Goal: Task Accomplishment & Management: Use online tool/utility

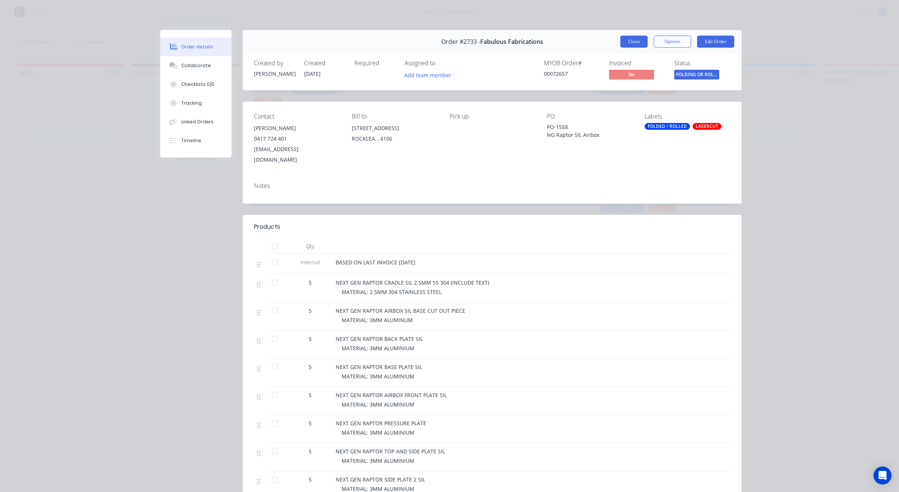
click at [622, 45] on button "Close" at bounding box center [633, 42] width 27 height 12
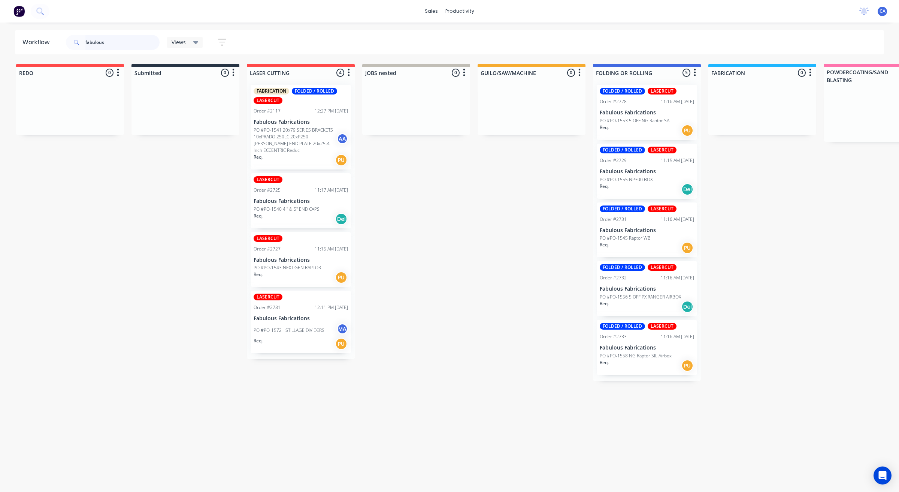
drag, startPoint x: 127, startPoint y: 40, endPoint x: 13, endPoint y: 17, distance: 115.6
click at [0, 16] on div "sales productivity sales Sales Orders Customers Price Level Manager productivit…" at bounding box center [449, 223] width 899 height 447
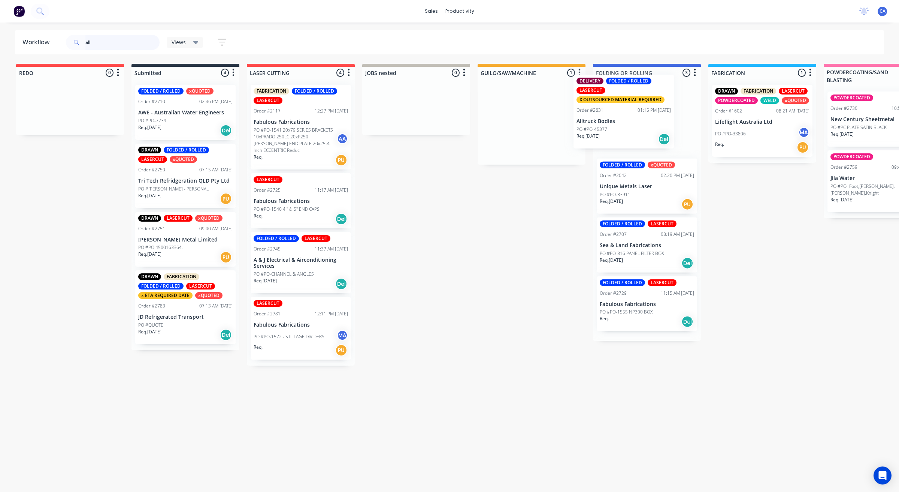
drag, startPoint x: 534, startPoint y: 140, endPoint x: 626, endPoint y: 129, distance: 92.5
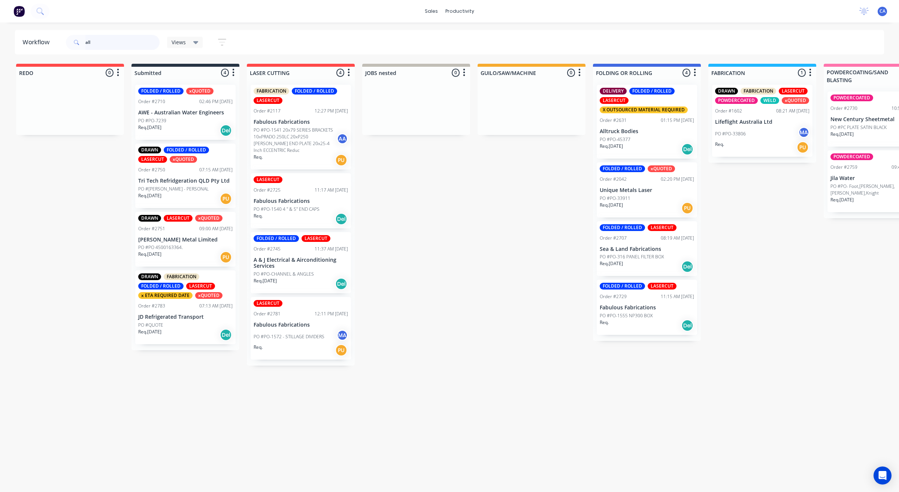
type input "all"
click at [643, 124] on div "DELIVERY FOLDED / ROLLED LASERCUT X OUTSOURCED MATERIAL REQUIRED Order #2631 01…" at bounding box center [647, 122] width 100 height 74
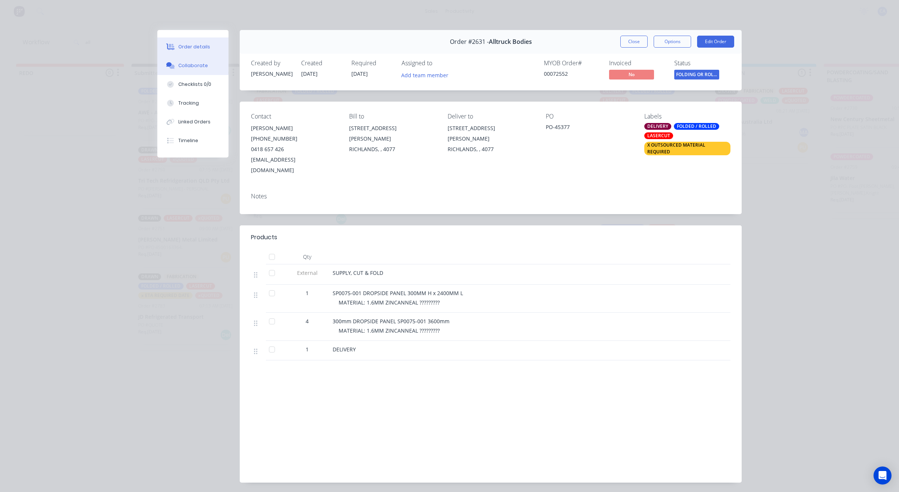
click at [178, 66] on div "Collaborate" at bounding box center [193, 65] width 30 height 7
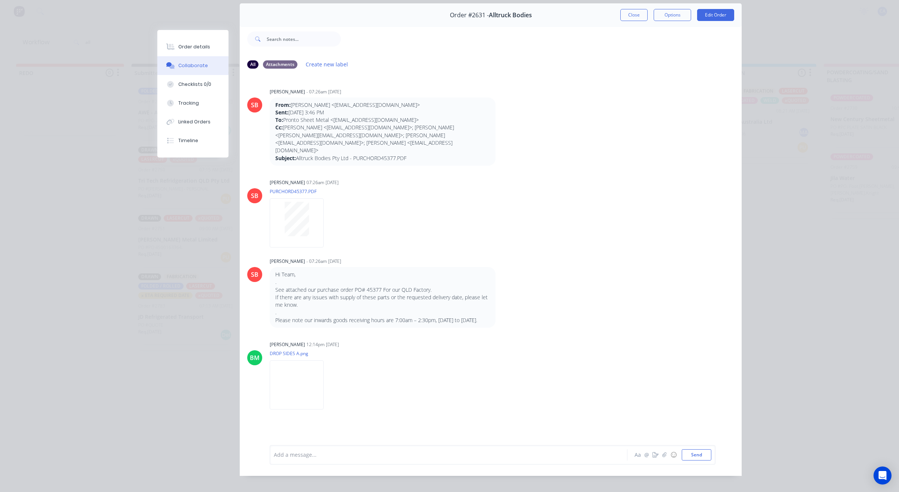
scroll to position [41, 0]
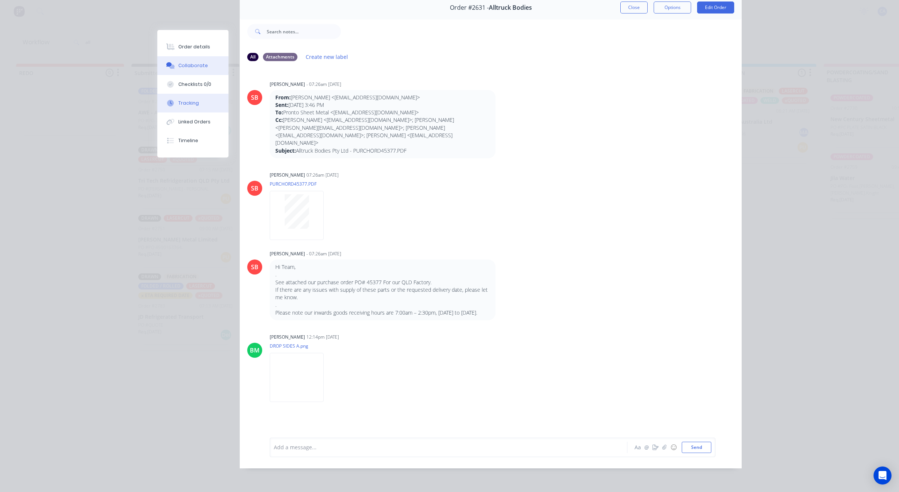
click at [203, 99] on button "Tracking" at bounding box center [192, 103] width 71 height 19
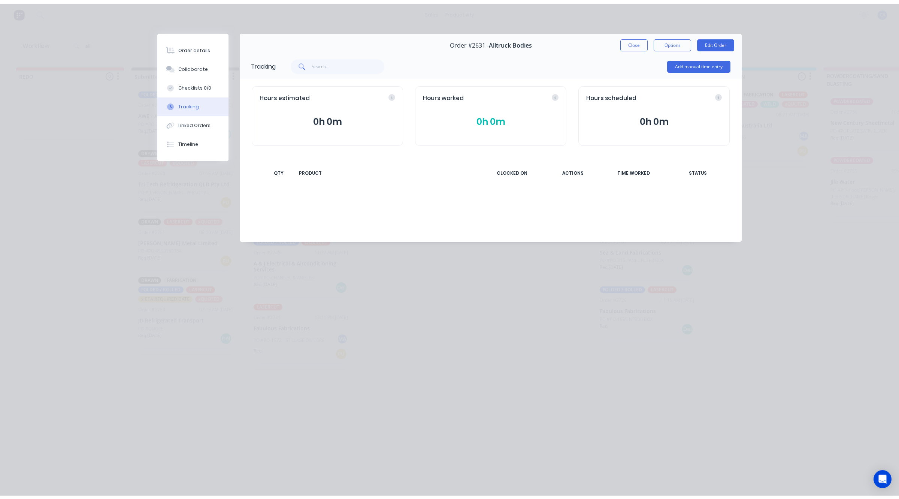
scroll to position [0, 0]
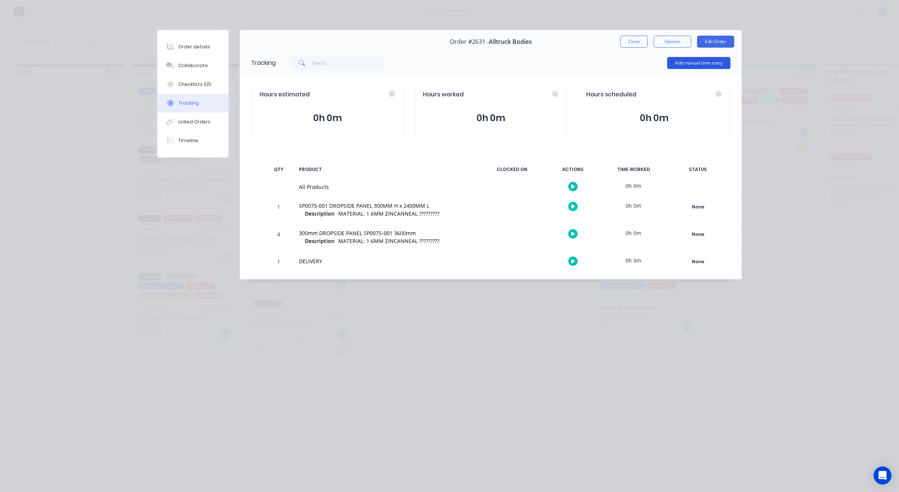
click at [679, 57] on button "Add manual time entry" at bounding box center [698, 63] width 63 height 12
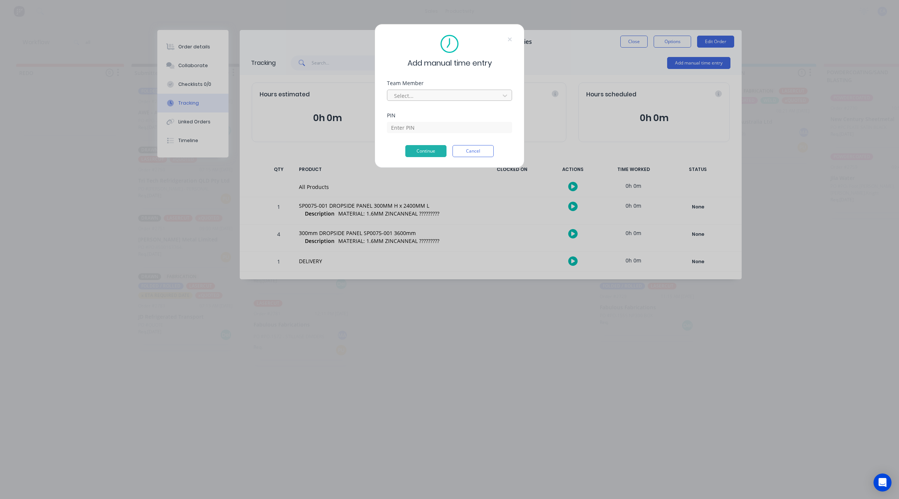
click at [450, 100] on div "Select..." at bounding box center [444, 95] width 107 height 11
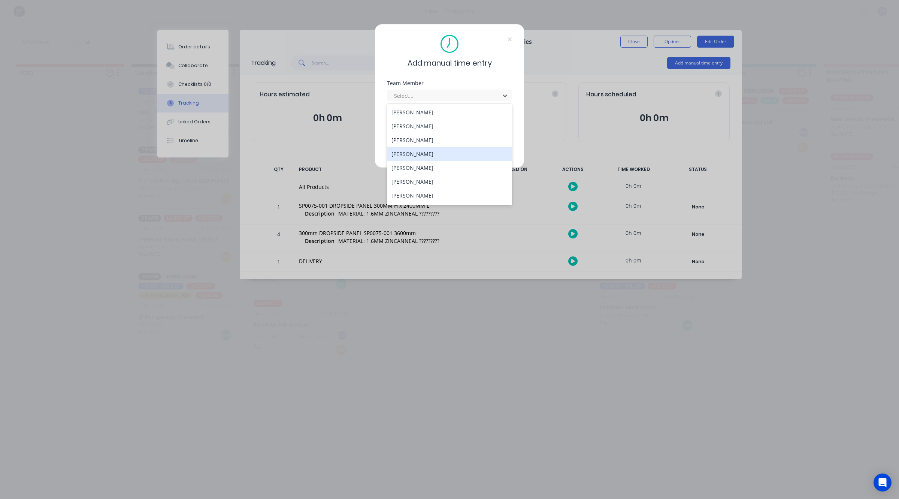
click at [423, 156] on div "[PERSON_NAME]" at bounding box center [449, 154] width 125 height 14
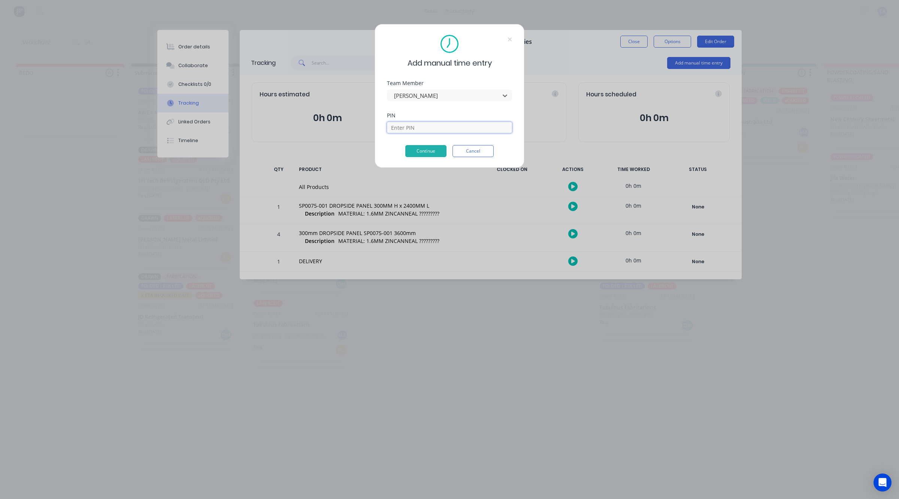
click at [433, 129] on input at bounding box center [449, 127] width 125 height 11
type input "0000"
click at [432, 148] on button "Continue" at bounding box center [425, 151] width 41 height 12
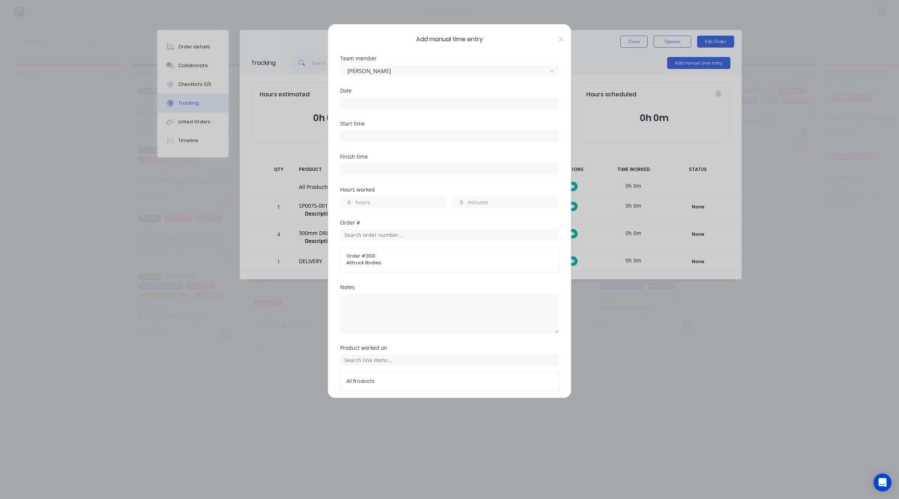
click at [417, 107] on input at bounding box center [450, 102] width 218 height 11
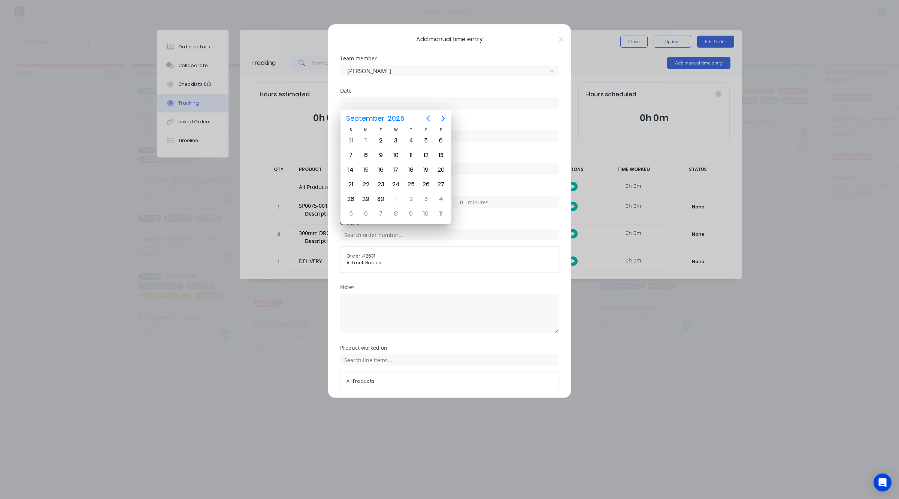
click at [432, 117] on icon "Previous page" at bounding box center [428, 118] width 9 height 9
click at [423, 199] on div "29" at bounding box center [425, 198] width 11 height 11
type input "[DATE]"
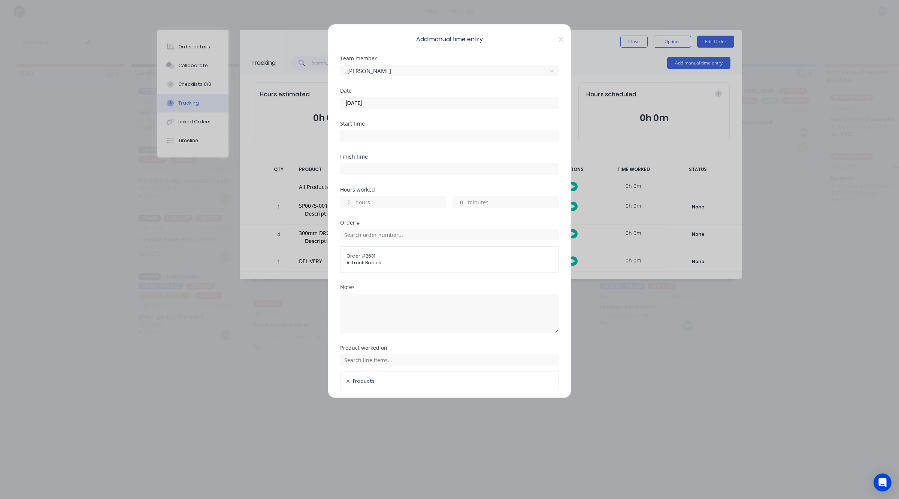
click at [353, 197] on div at bounding box center [347, 201] width 13 height 11
click at [351, 201] on input "hours" at bounding box center [347, 201] width 13 height 11
type input "2"
click at [350, 201] on input "2" at bounding box center [347, 201] width 13 height 11
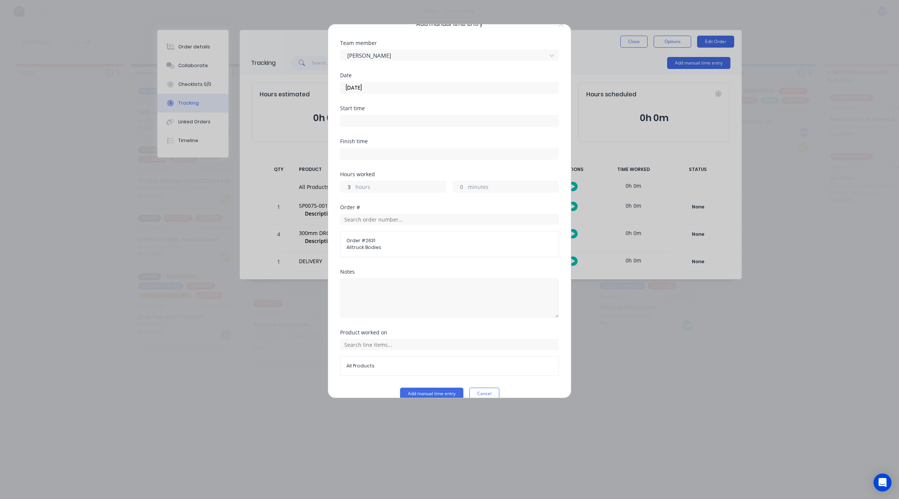
scroll to position [29, 0]
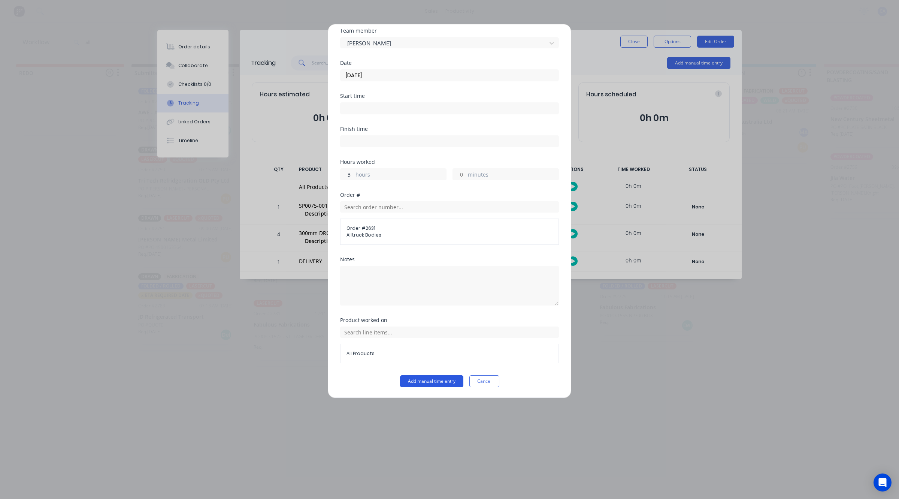
type input "3"
click at [441, 380] on button "Add manual time entry" at bounding box center [431, 381] width 63 height 12
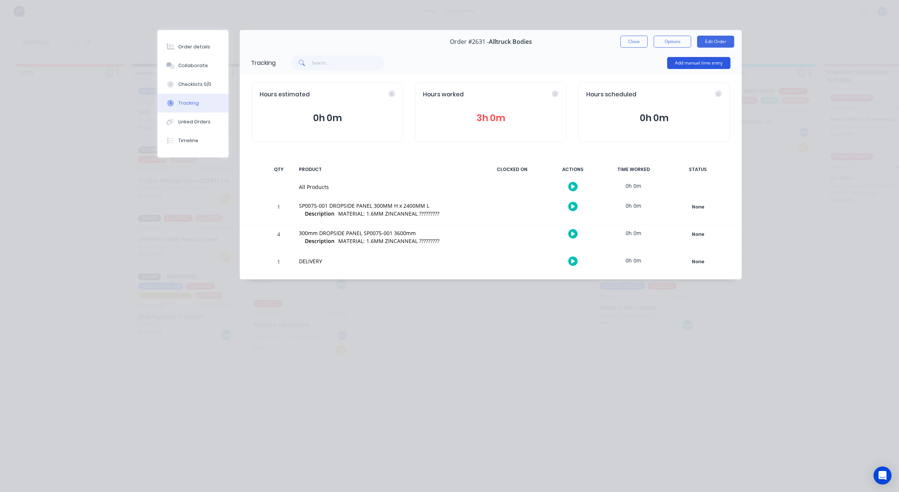
click at [677, 68] on button "Add manual time entry" at bounding box center [698, 63] width 63 height 12
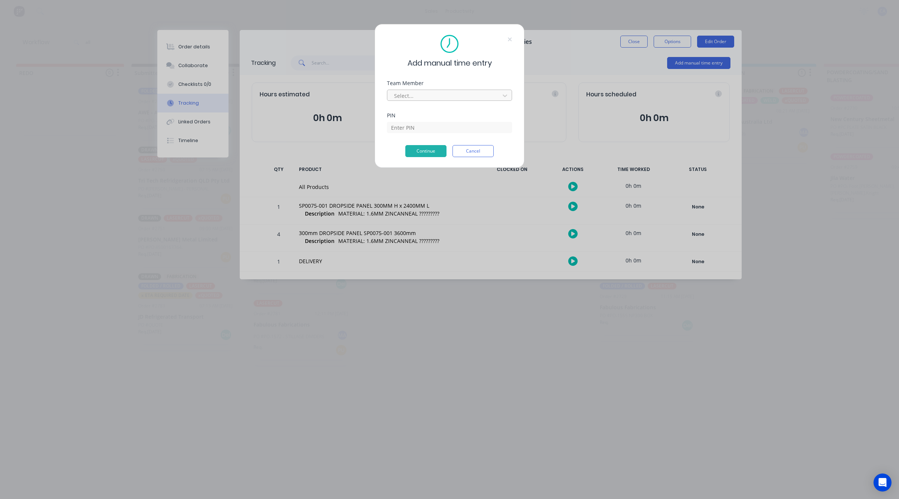
click at [432, 100] on div "Team Member Select..." at bounding box center [449, 97] width 125 height 32
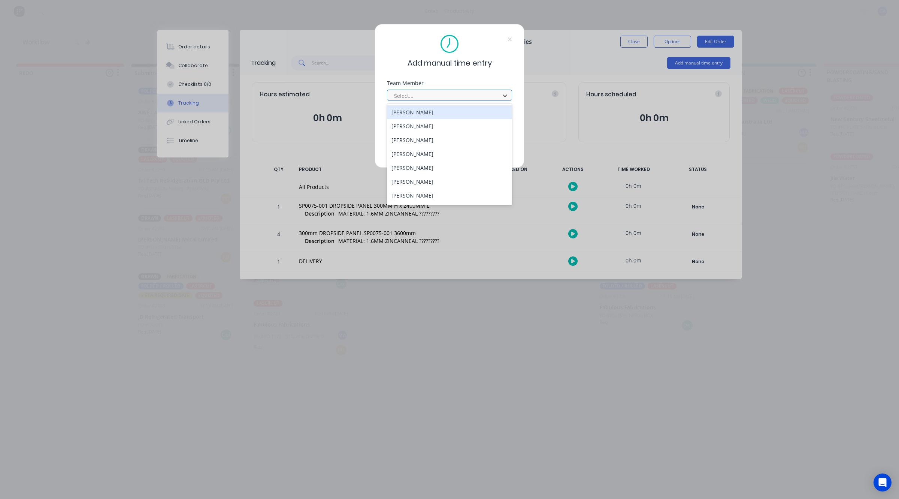
click at [432, 100] on div at bounding box center [444, 95] width 103 height 9
click at [419, 111] on div "[PERSON_NAME]" at bounding box center [449, 112] width 125 height 14
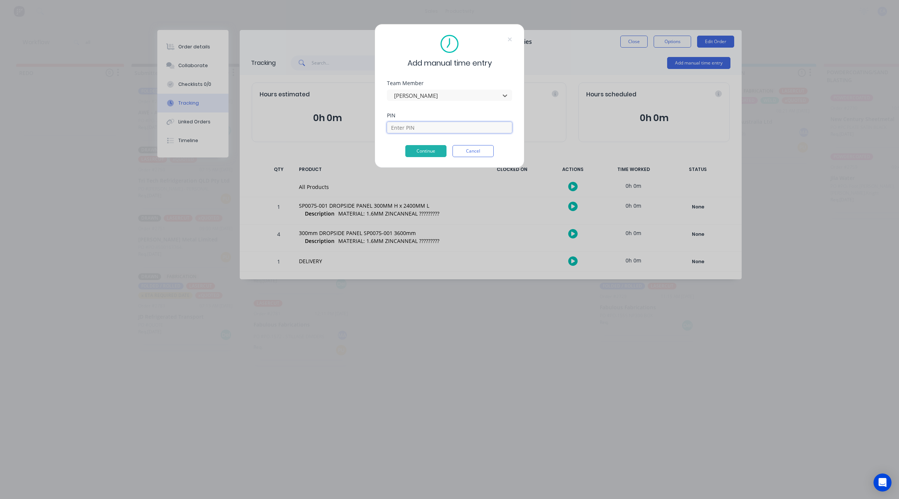
click at [413, 132] on input at bounding box center [449, 127] width 125 height 11
type input "0403"
click at [432, 145] on form "Team Member [PERSON_NAME] PIN 0403 Continue Cancel" at bounding box center [449, 119] width 125 height 76
click at [431, 149] on button "Continue" at bounding box center [425, 151] width 41 height 12
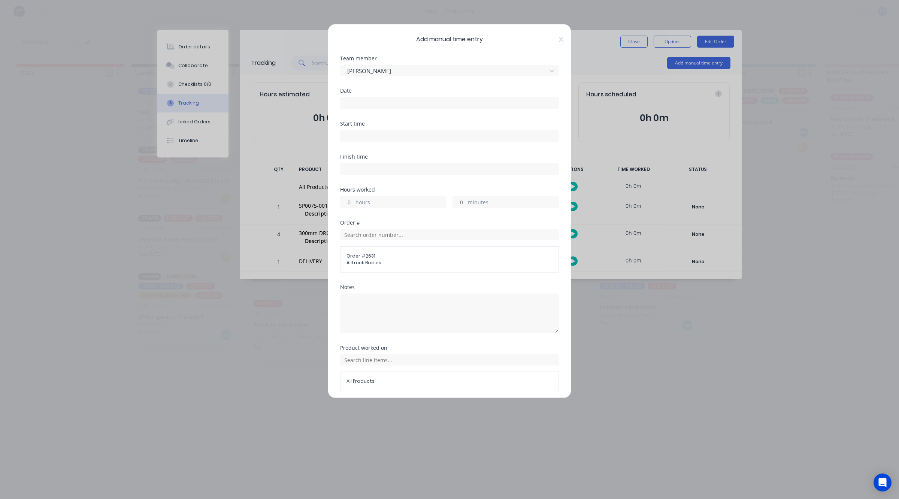
click at [385, 99] on input at bounding box center [450, 102] width 218 height 11
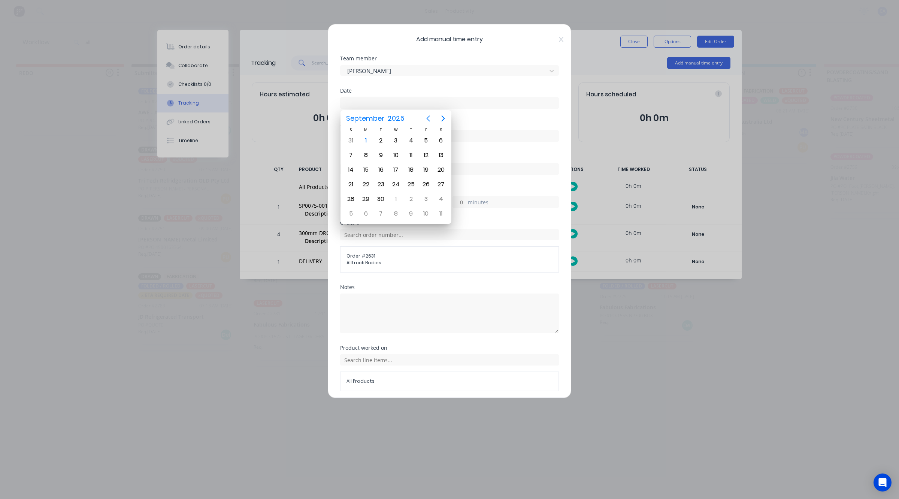
click at [430, 121] on icon "Previous page" at bounding box center [428, 118] width 9 height 9
click at [426, 196] on div "29" at bounding box center [425, 198] width 11 height 11
type input "[DATE]"
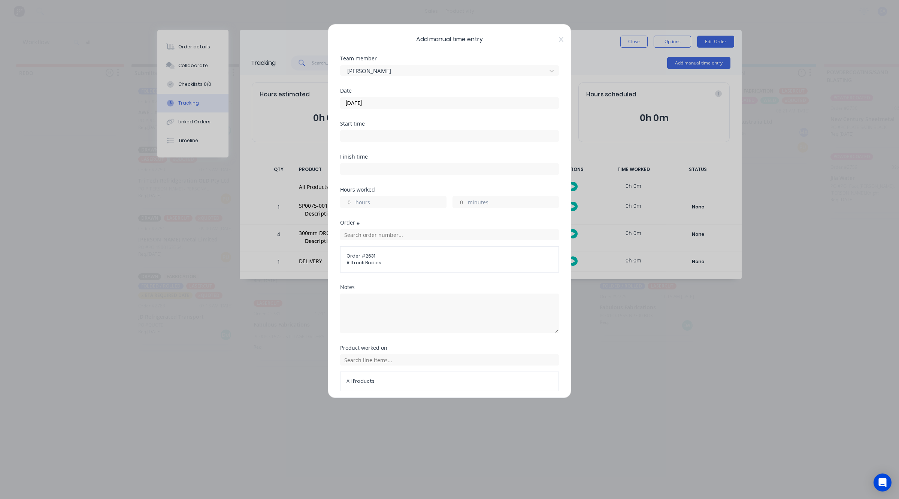
click at [351, 200] on input "hours" at bounding box center [347, 201] width 13 height 11
type input "2"
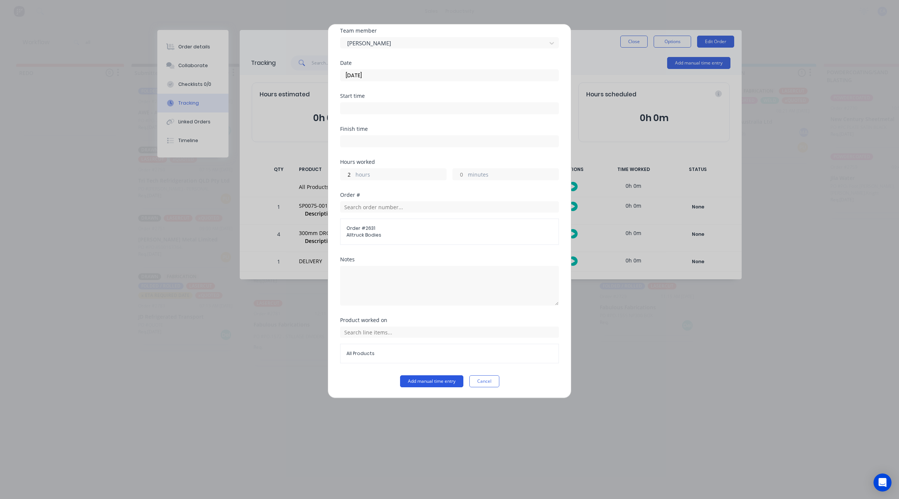
click at [441, 377] on button "Add manual time entry" at bounding box center [431, 381] width 63 height 12
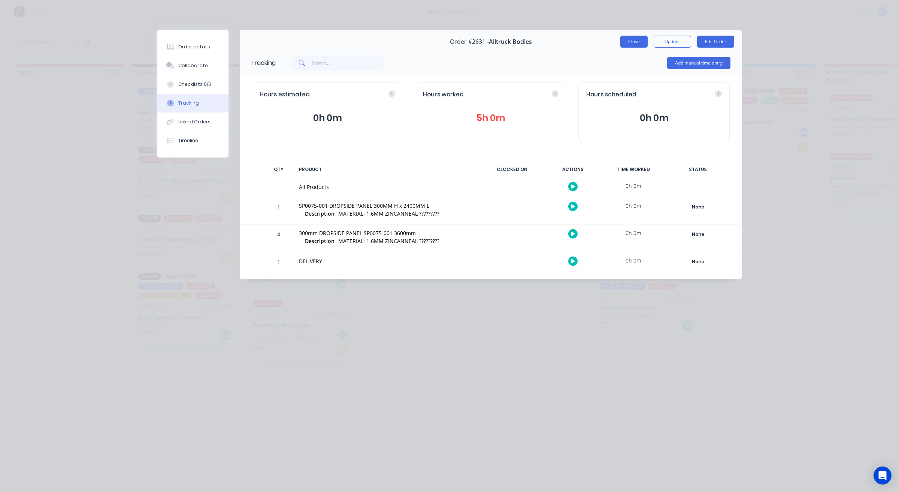
click at [626, 42] on button "Close" at bounding box center [633, 42] width 27 height 12
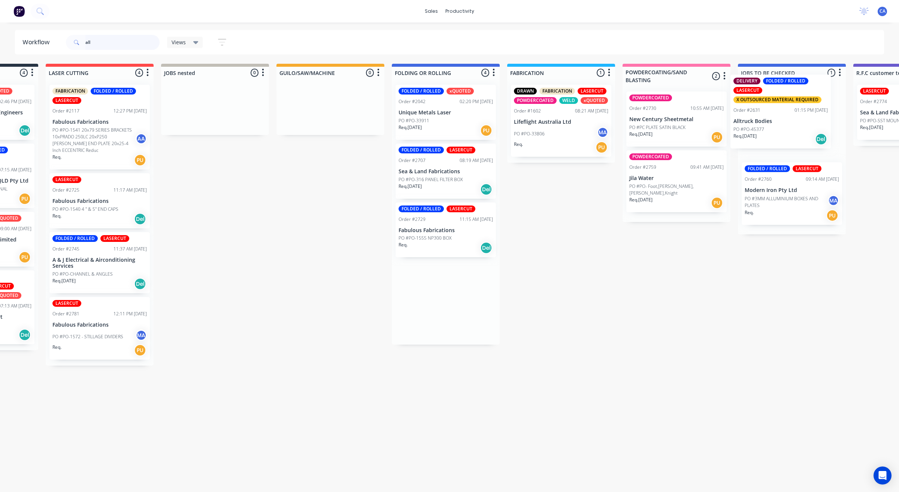
drag, startPoint x: 646, startPoint y: 132, endPoint x: 754, endPoint y: 126, distance: 108.1
click at [778, 122] on div "REDO 0 Sort By Created date Required date Order number Customer name Most recen…" at bounding box center [852, 272] width 2119 height 417
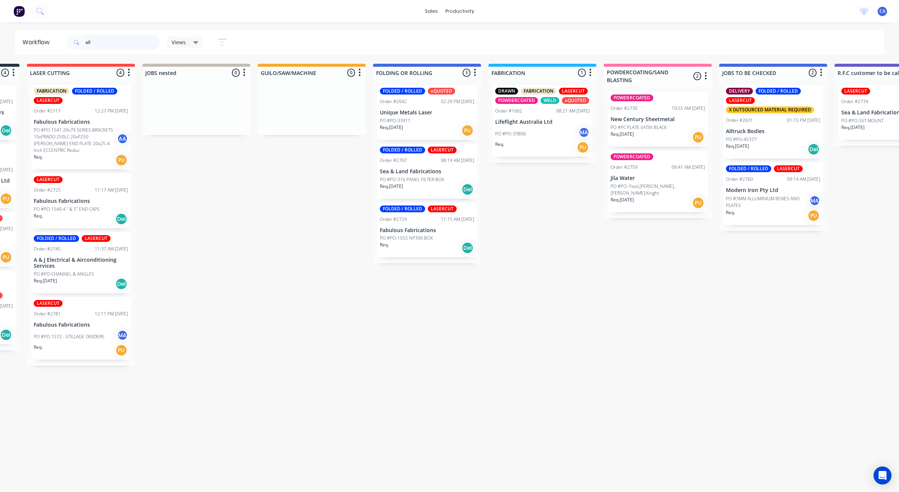
drag, startPoint x: 112, startPoint y: 43, endPoint x: 0, endPoint y: 28, distance: 112.7
click at [0, 46] on div "Workflow all Views Save new view None (Default) edit Show/Hide statuses Show li…" at bounding box center [449, 42] width 899 height 24
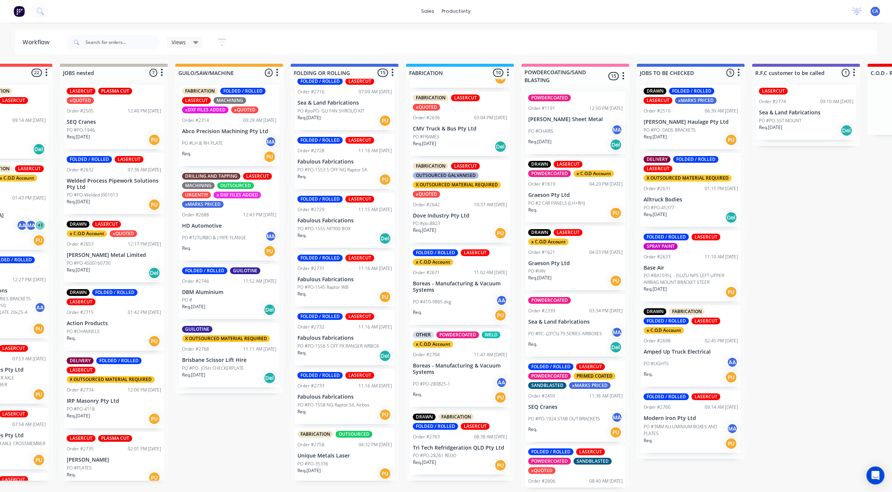
scroll to position [2, 285]
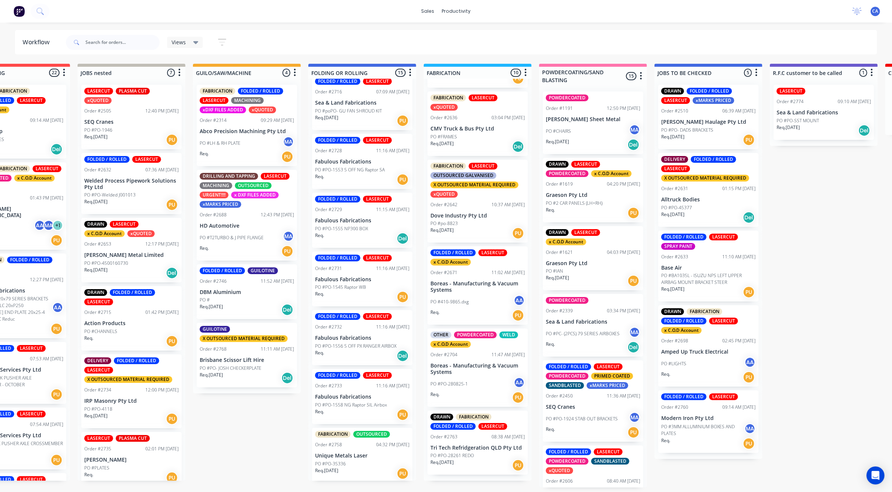
drag, startPoint x: 105, startPoint y: 30, endPoint x: 106, endPoint y: 42, distance: 12.0
click at [105, 36] on header "Workflow Views Save new view None (Default) edit Show/Hide statuses Show line i…" at bounding box center [446, 42] width 863 height 24
click at [106, 42] on input "text" at bounding box center [122, 42] width 74 height 15
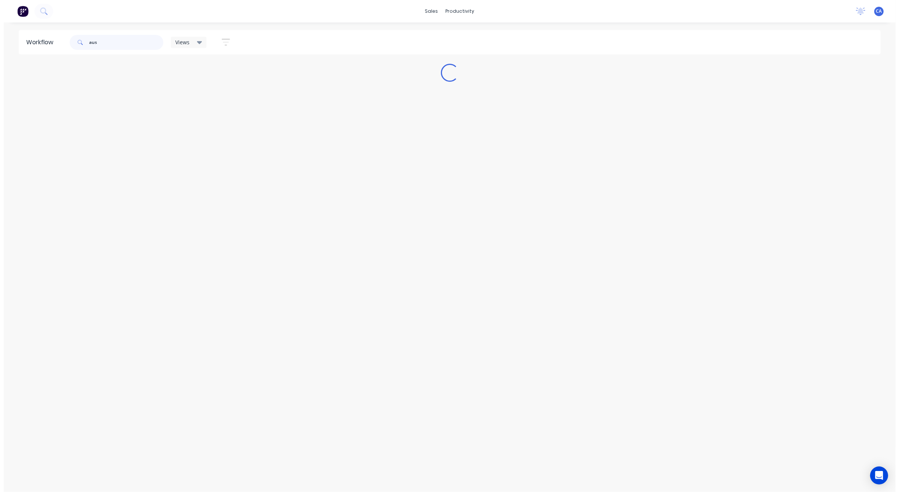
scroll to position [0, 0]
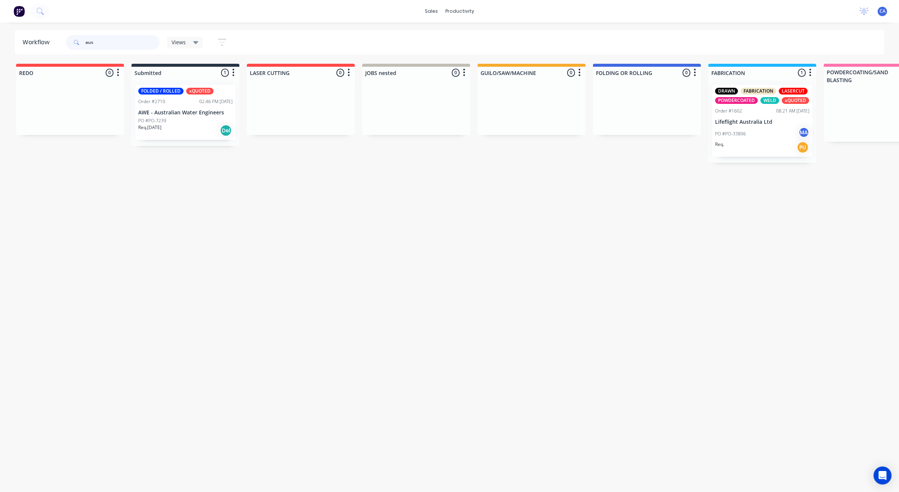
type input "aus"
click at [184, 120] on div "PO #PO-7239" at bounding box center [185, 120] width 94 height 7
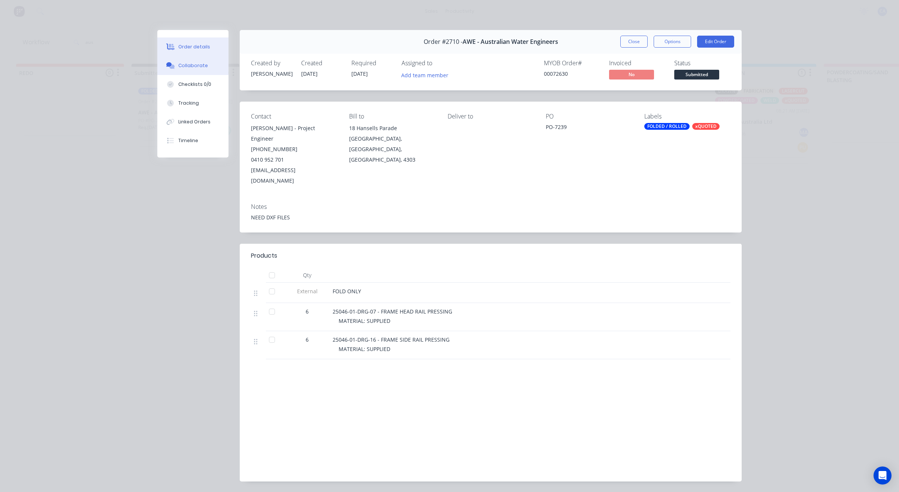
click at [183, 62] on div "Collaborate" at bounding box center [193, 65] width 30 height 7
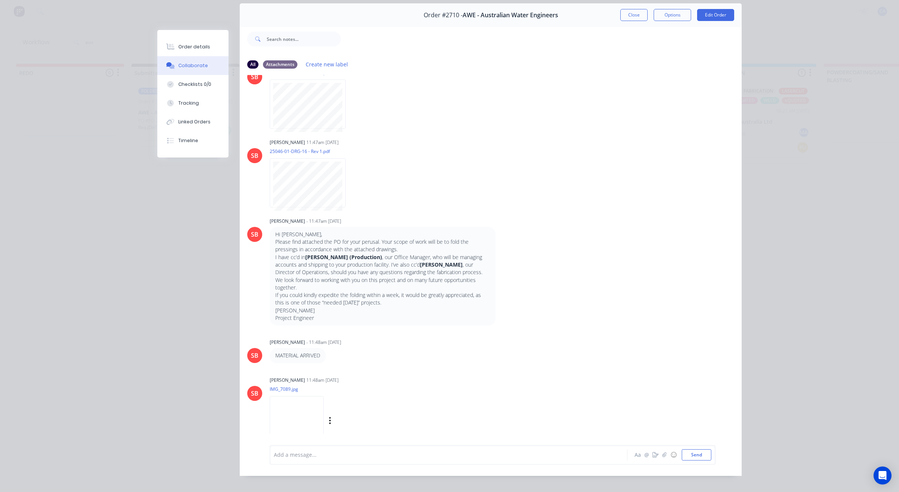
scroll to position [41, 0]
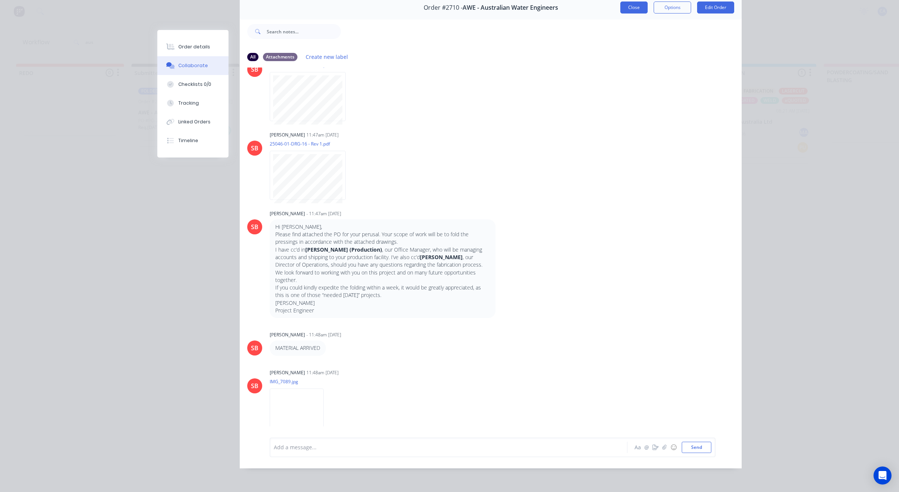
click at [626, 2] on button "Close" at bounding box center [633, 7] width 27 height 12
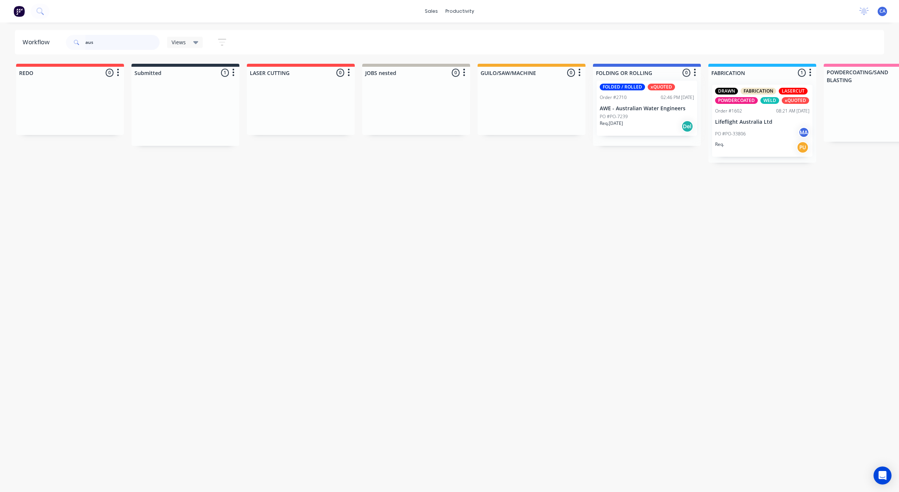
drag, startPoint x: 176, startPoint y: 124, endPoint x: 643, endPoint y: 120, distance: 467.3
